Goal: Task Accomplishment & Management: Use online tool/utility

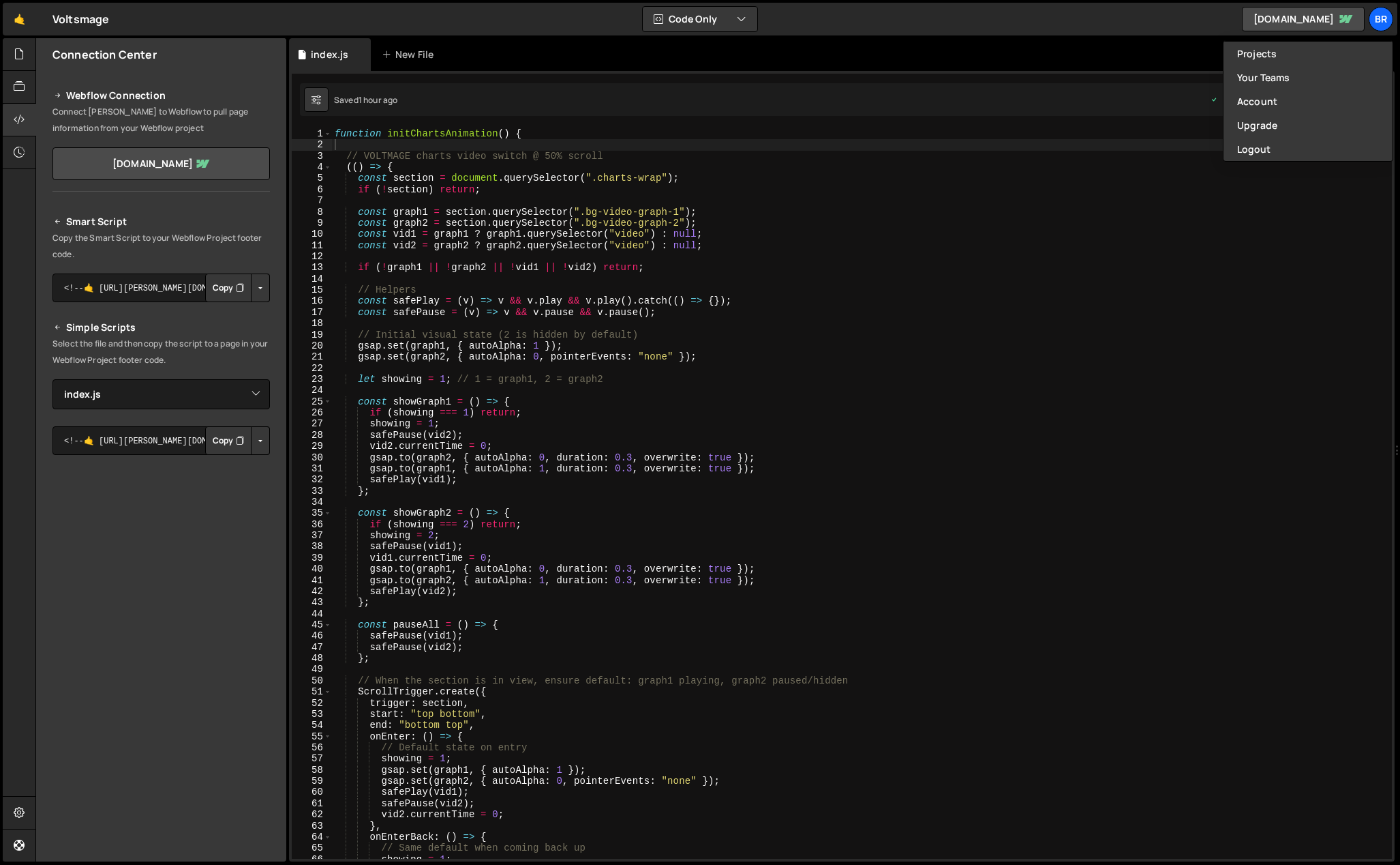
select select "45870"
click at [1375, 17] on div "br" at bounding box center [1381, 18] width 25 height 25
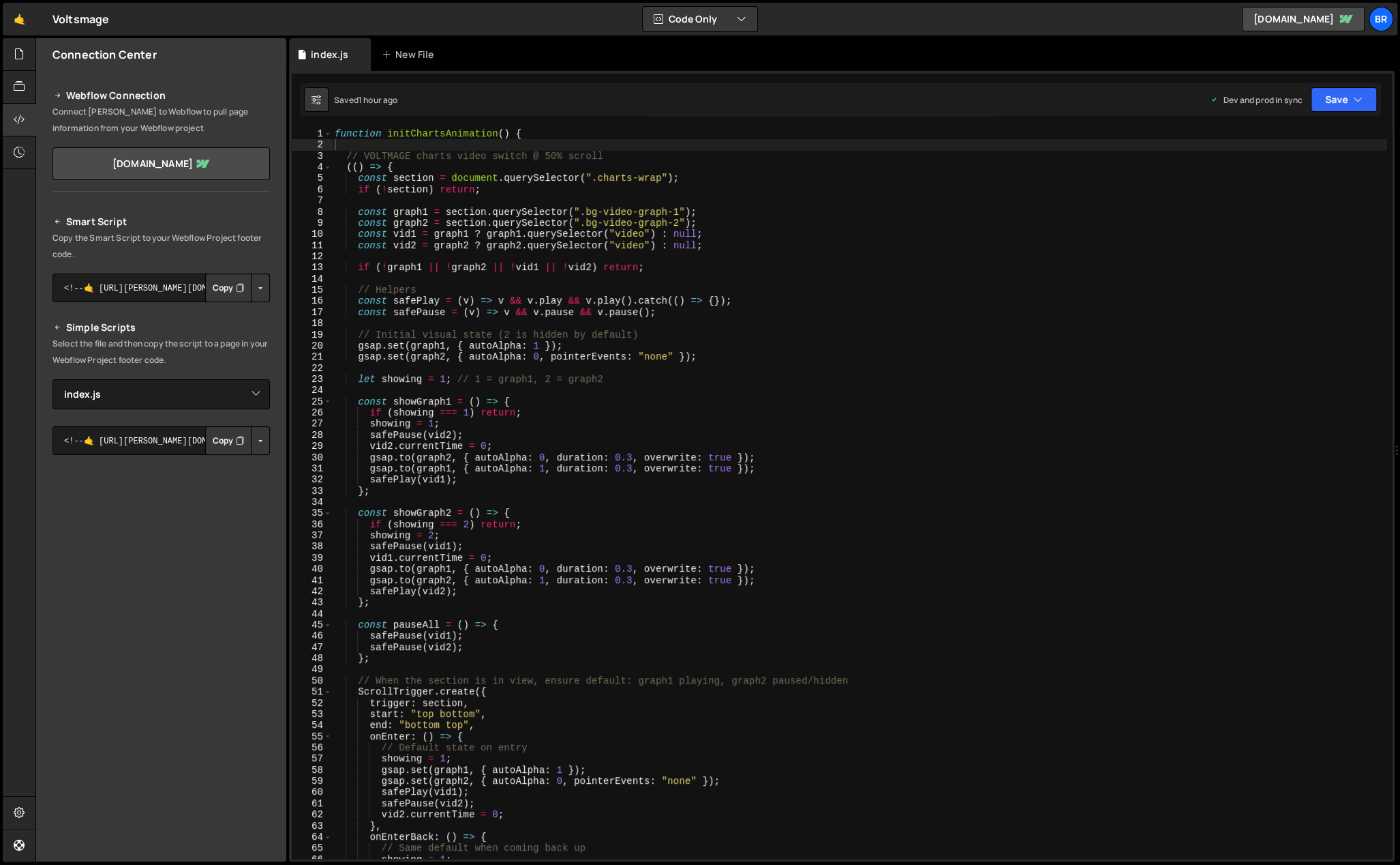
type textarea "const vid2 = graph2 ? graph2.querySelector("video") : null;"
click at [1073, 243] on div "function initChartsAnimation ( ) { // VOLTMAGE charts video switch @ 50% scroll…" at bounding box center [859, 504] width 1055 height 753
click at [1384, 27] on div "br" at bounding box center [1381, 18] width 25 height 25
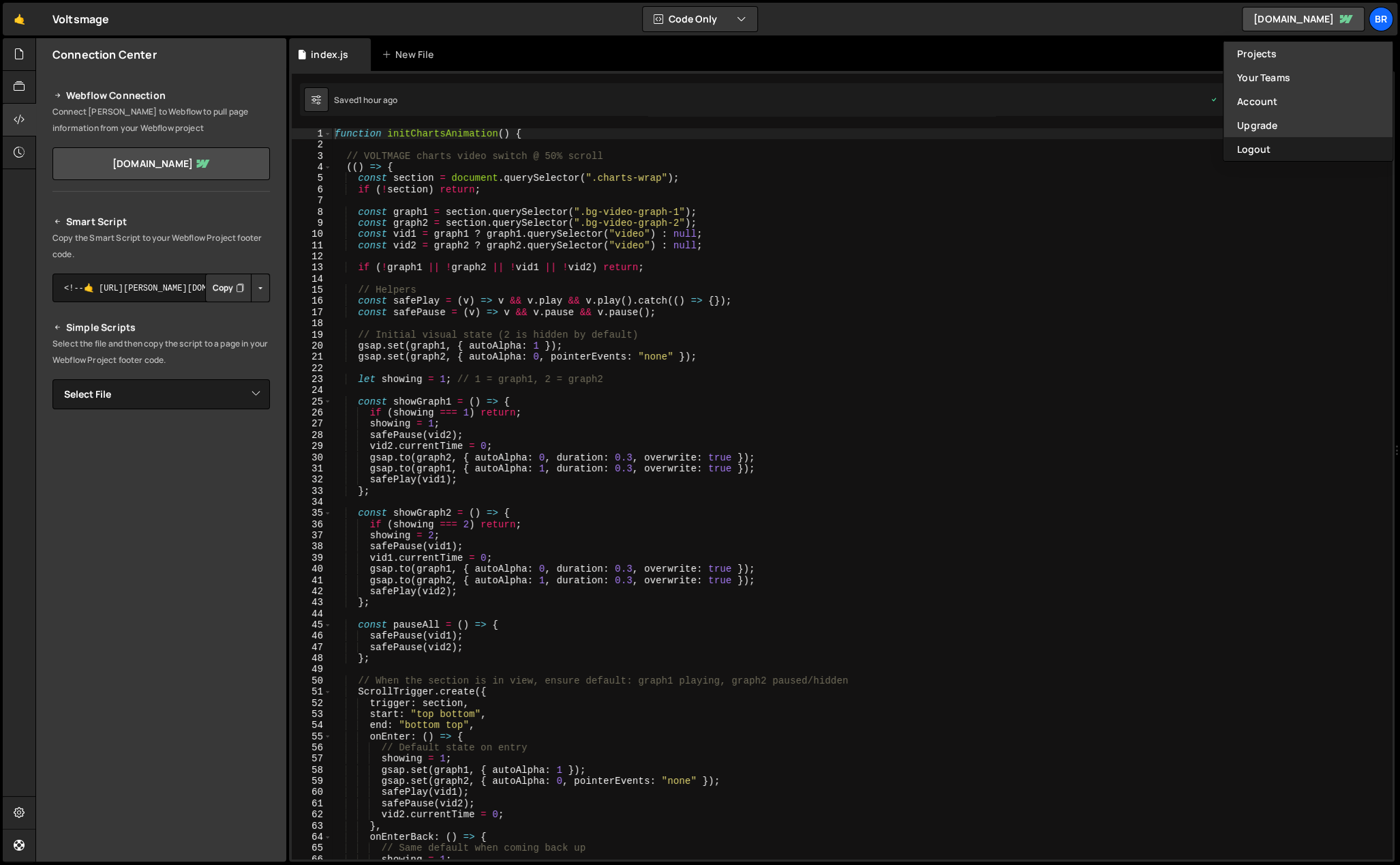
click at [1272, 145] on button "Logout" at bounding box center [1308, 149] width 169 height 24
